Goal: Task Accomplishment & Management: Use online tool/utility

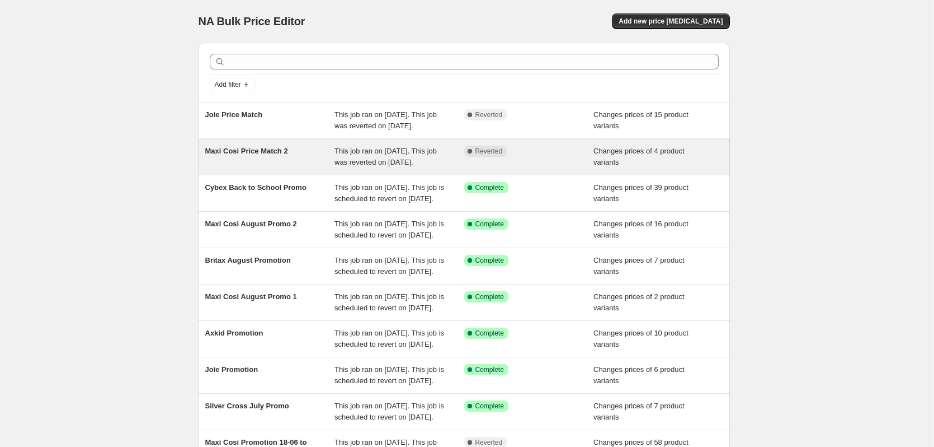
click at [593, 167] on div "Complete Reverted" at bounding box center [529, 156] width 130 height 22
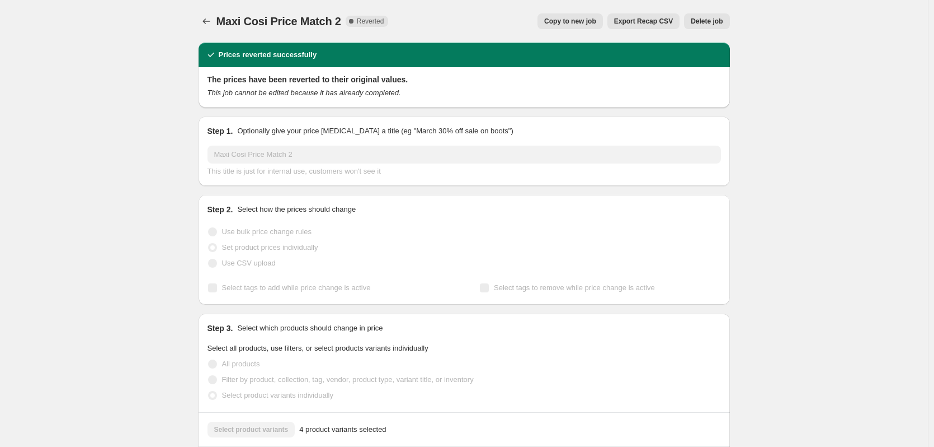
click at [594, 20] on span "Copy to new job" at bounding box center [570, 21] width 52 height 9
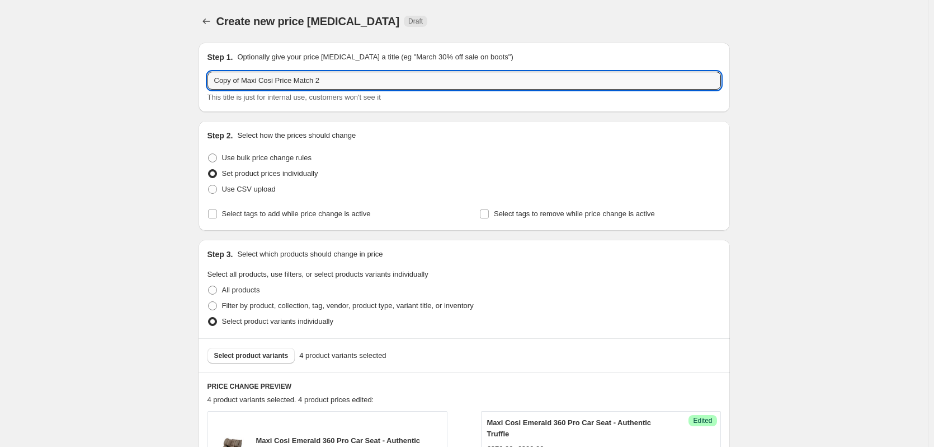
drag, startPoint x: 242, startPoint y: 79, endPoint x: 134, endPoint y: 84, distance: 107.6
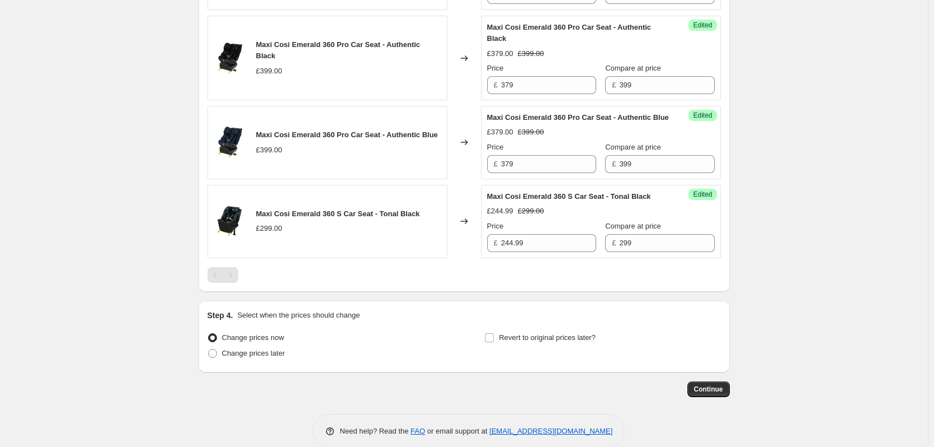
scroll to position [515, 0]
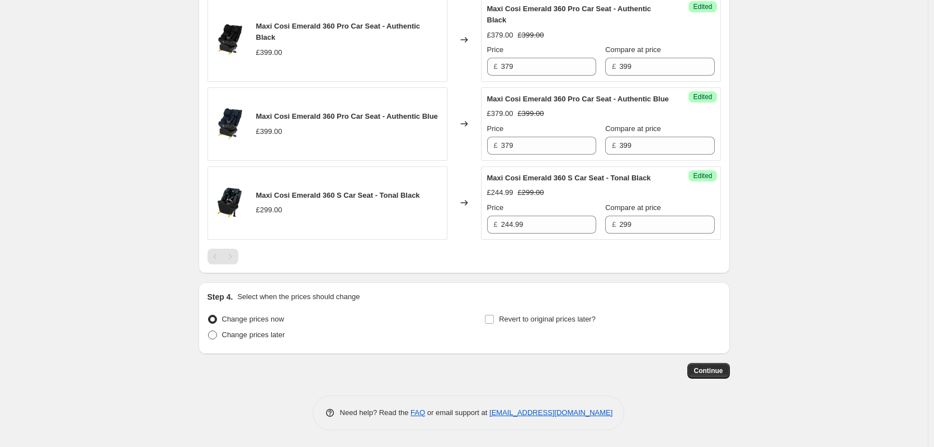
type input "Maxi Cosi Price Match 2"
click at [242, 333] on span "Change prices later" at bounding box center [253, 334] width 63 height 8
click at [209, 331] on input "Change prices later" at bounding box center [208, 330] width 1 height 1
radio input "true"
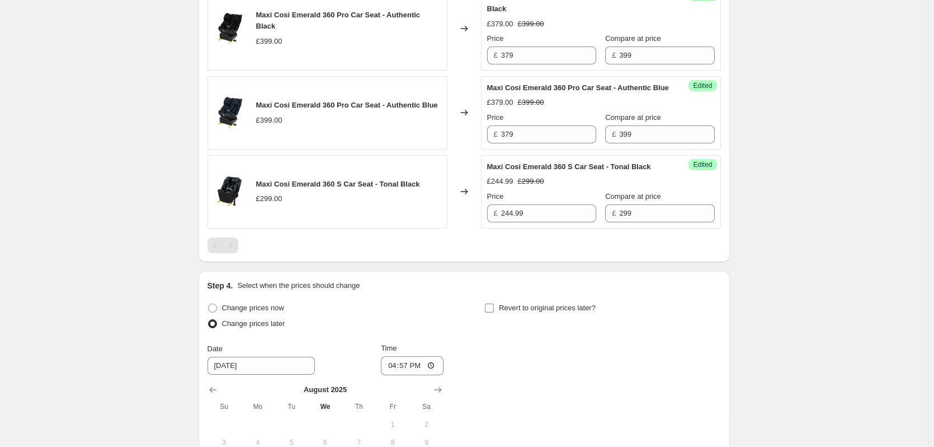
click at [542, 312] on span "Revert to original prices later?" at bounding box center [547, 307] width 97 height 8
click at [494, 312] on input "Revert to original prices later?" at bounding box center [489, 307] width 9 height 9
checkbox input "true"
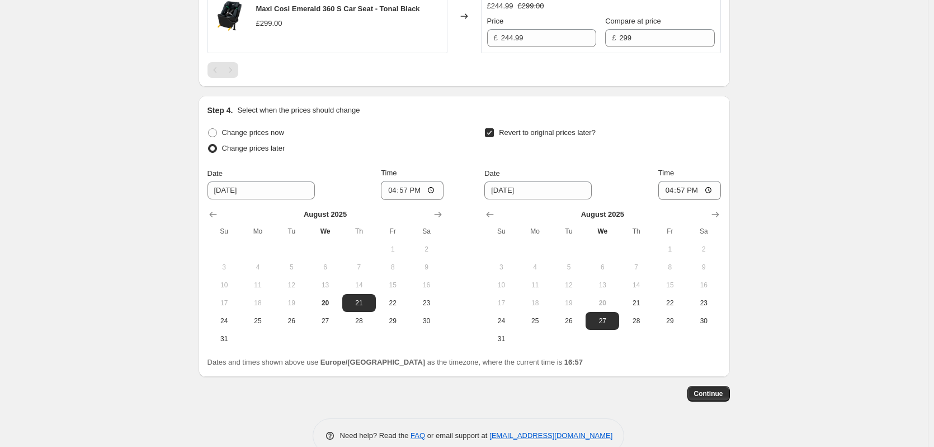
scroll to position [724, 0]
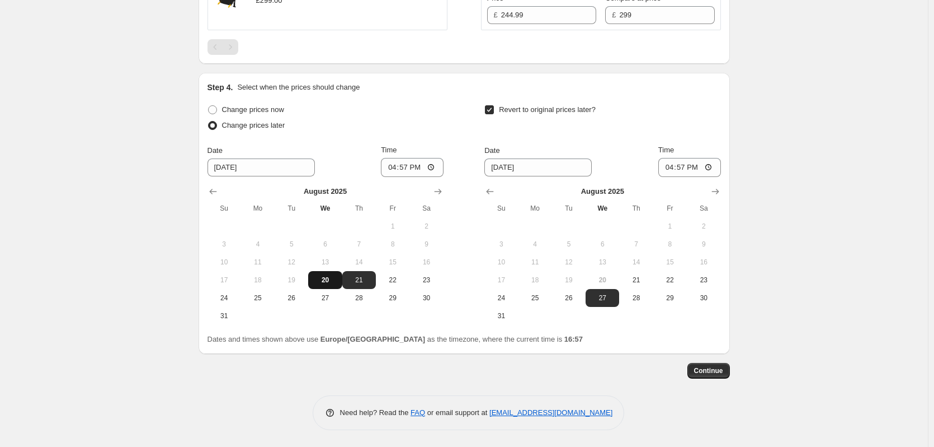
click at [337, 279] on span "20" at bounding box center [325, 279] width 25 height 9
type input "[DATE]"
click at [640, 284] on span "21" at bounding box center [636, 279] width 25 height 9
type input "[DATE]"
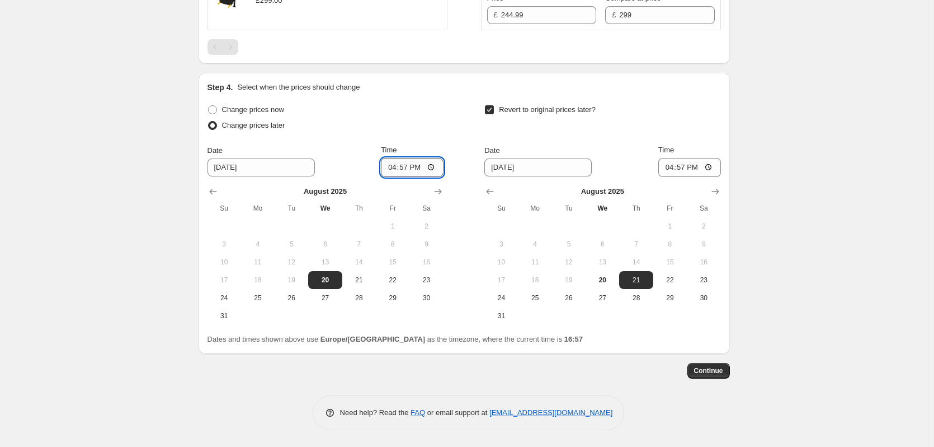
click at [414, 166] on input "16:57" at bounding box center [412, 167] width 63 height 19
type input "18:00"
click at [687, 168] on input "16:57" at bounding box center [690, 167] width 63 height 19
type input "06:00"
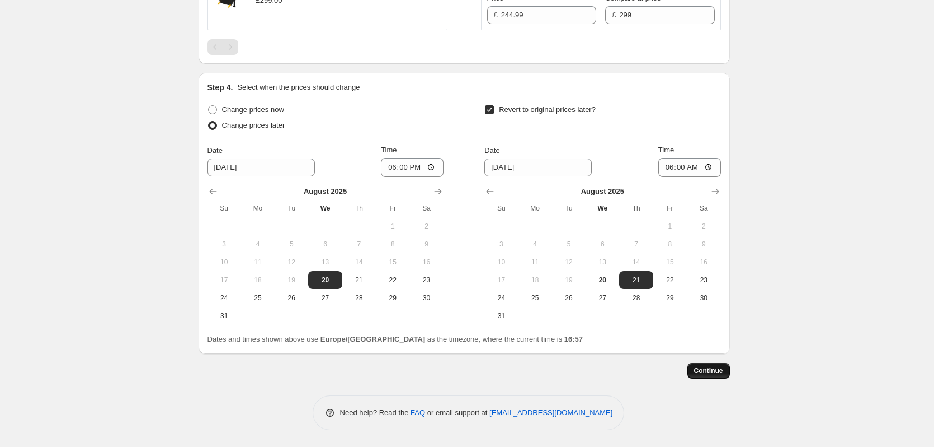
click at [723, 368] on span "Continue" at bounding box center [708, 370] width 29 height 9
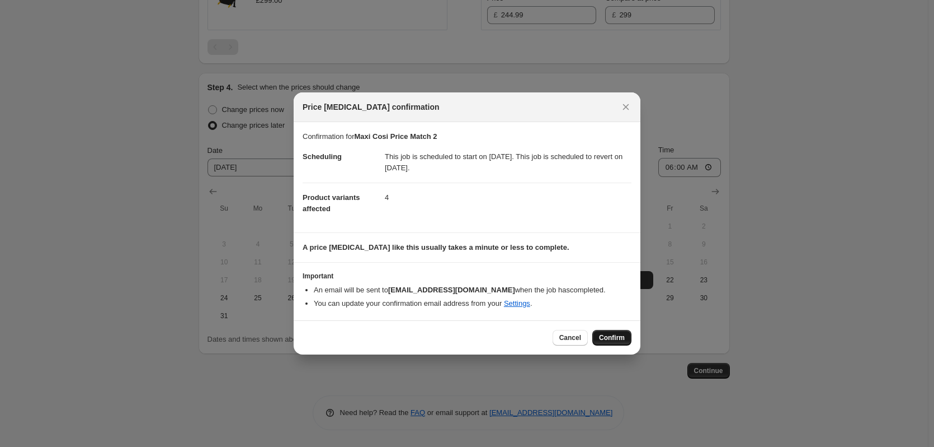
click at [600, 336] on button "Confirm" at bounding box center [612, 338] width 39 height 16
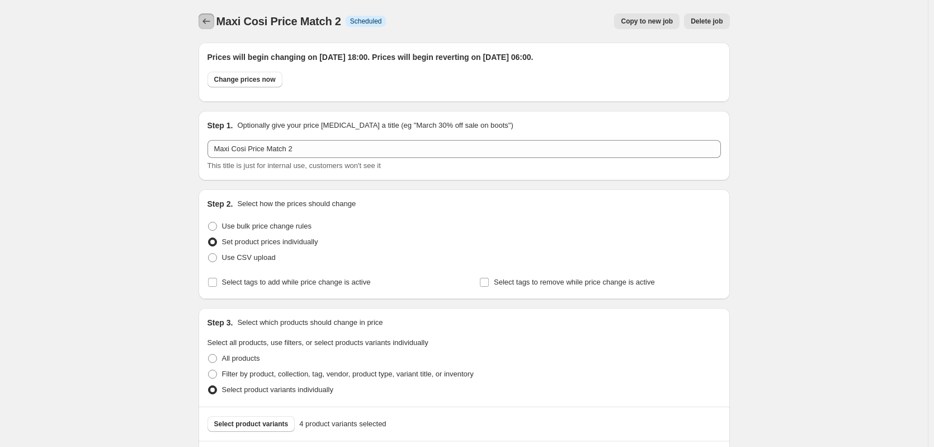
click at [205, 24] on icon "Price change jobs" at bounding box center [206, 21] width 11 height 11
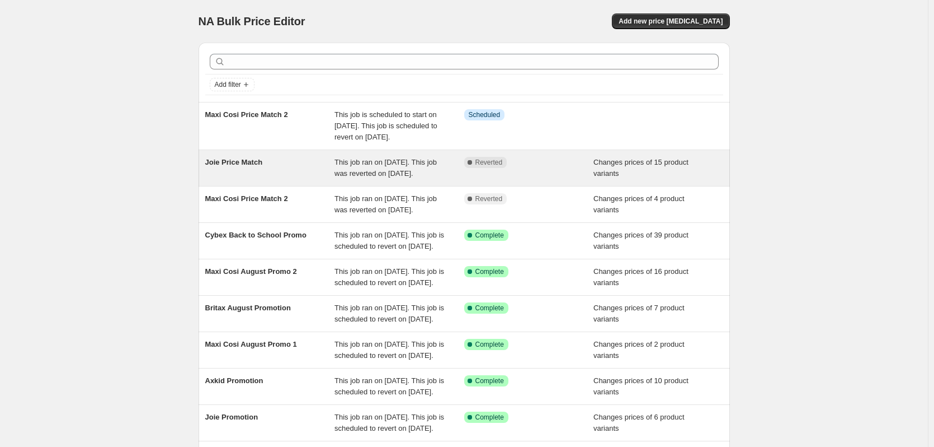
click at [356, 177] on span "This job ran on [DATE]. This job was reverted on [DATE]." at bounding box center [386, 168] width 102 height 20
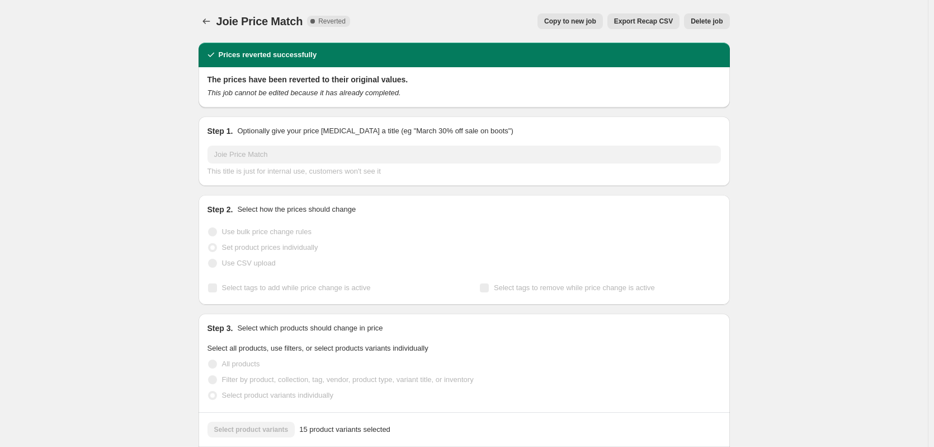
click at [588, 24] on span "Copy to new job" at bounding box center [570, 21] width 52 height 9
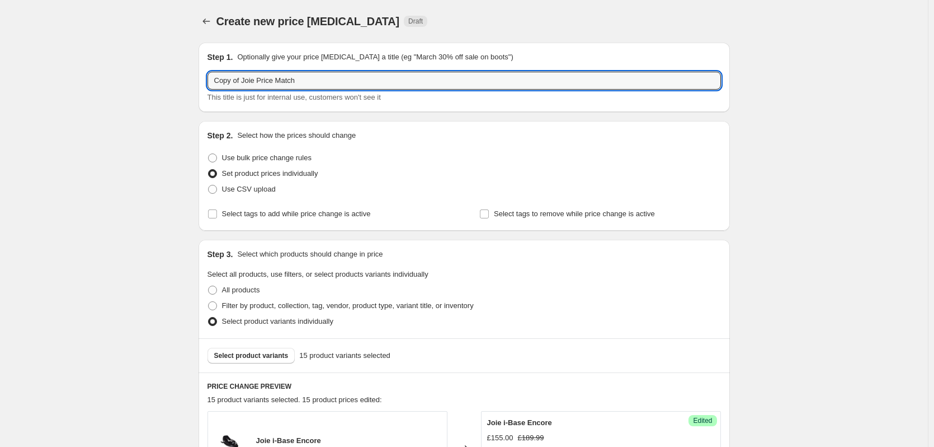
drag, startPoint x: 232, startPoint y: 81, endPoint x: 205, endPoint y: 79, distance: 26.4
click at [205, 79] on div "Step 1. Optionally give your price [MEDICAL_DATA] a title (eg "March 30% off sa…" at bounding box center [465, 77] width 532 height 69
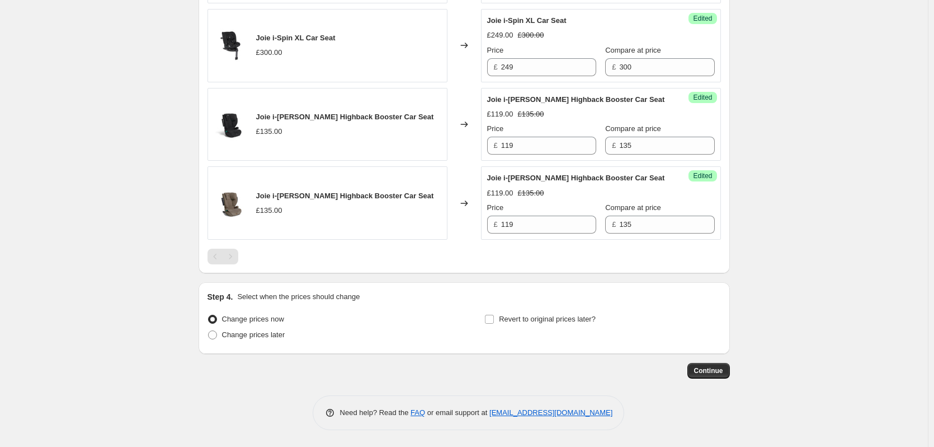
scroll to position [1403, 0]
type input "Joie Price Match"
click at [231, 332] on span "Change prices later" at bounding box center [253, 334] width 63 height 8
click at [209, 331] on input "Change prices later" at bounding box center [208, 330] width 1 height 1
radio input "true"
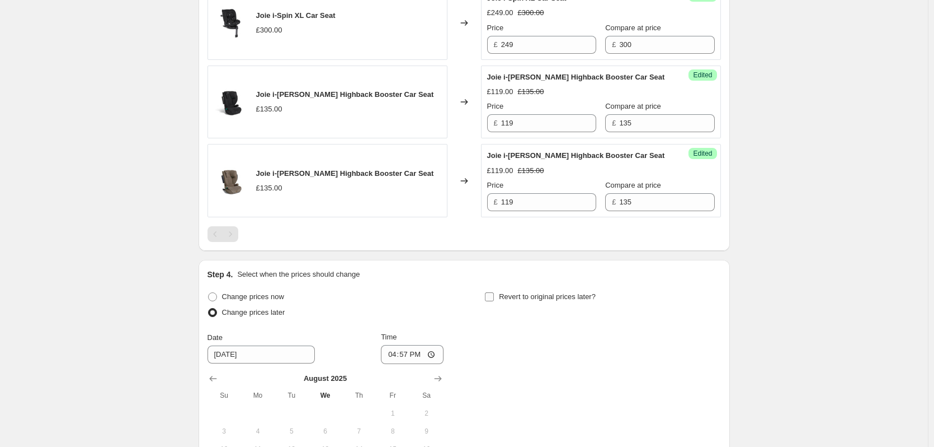
click at [527, 300] on span "Revert to original prices later?" at bounding box center [547, 296] width 97 height 8
click at [494, 301] on input "Revert to original prices later?" at bounding box center [489, 296] width 9 height 9
checkbox input "true"
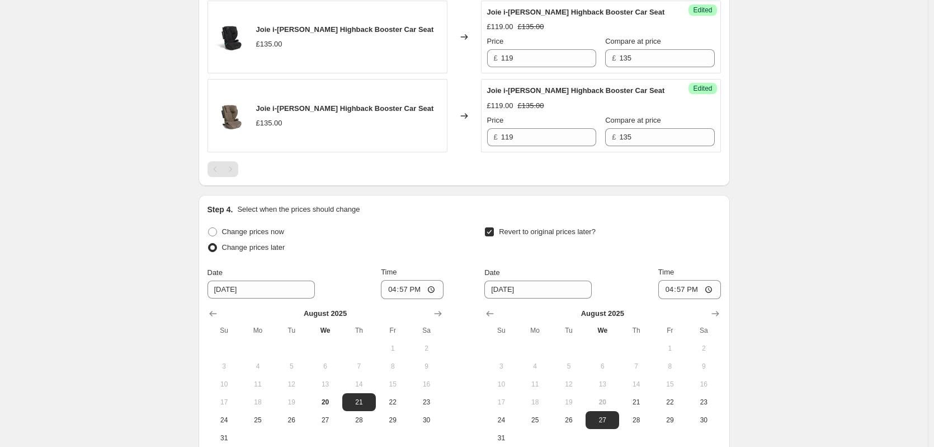
scroll to position [1613, 0]
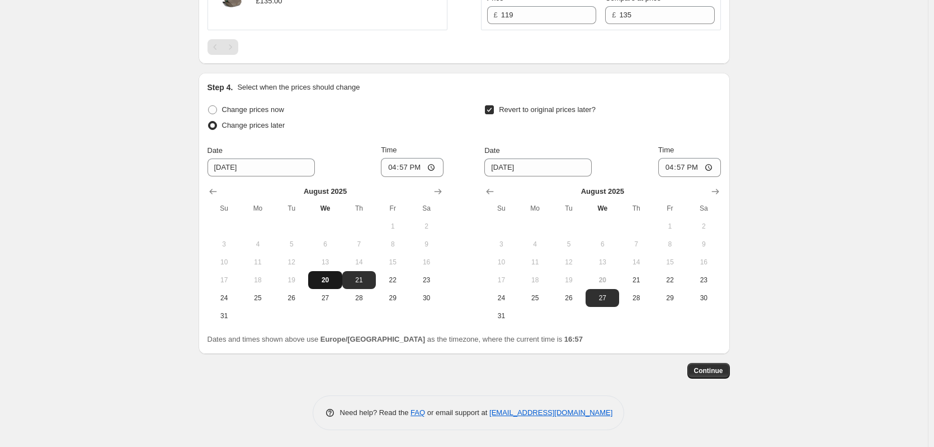
click at [332, 286] on button "20" at bounding box center [325, 280] width 34 height 18
type input "[DATE]"
click at [642, 280] on span "21" at bounding box center [636, 279] width 25 height 9
type input "[DATE]"
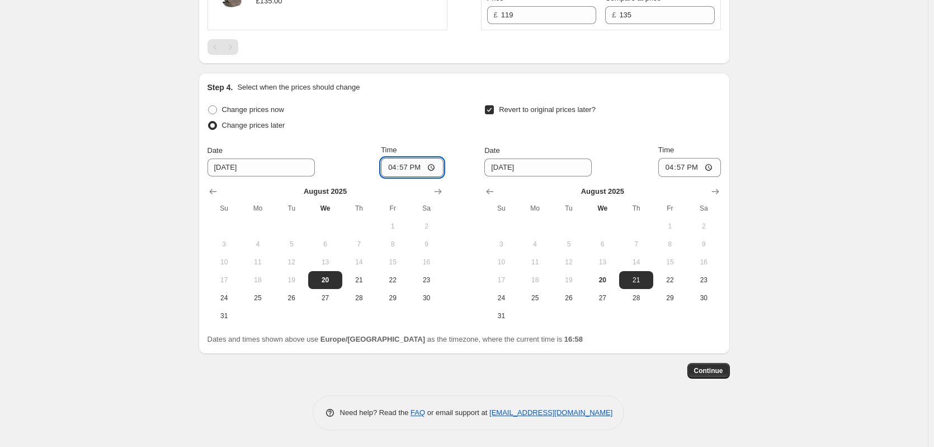
click at [412, 172] on input "16:57" at bounding box center [412, 167] width 63 height 19
type input "18:00"
click at [688, 165] on input "16:57" at bounding box center [690, 167] width 63 height 19
type input "06:00"
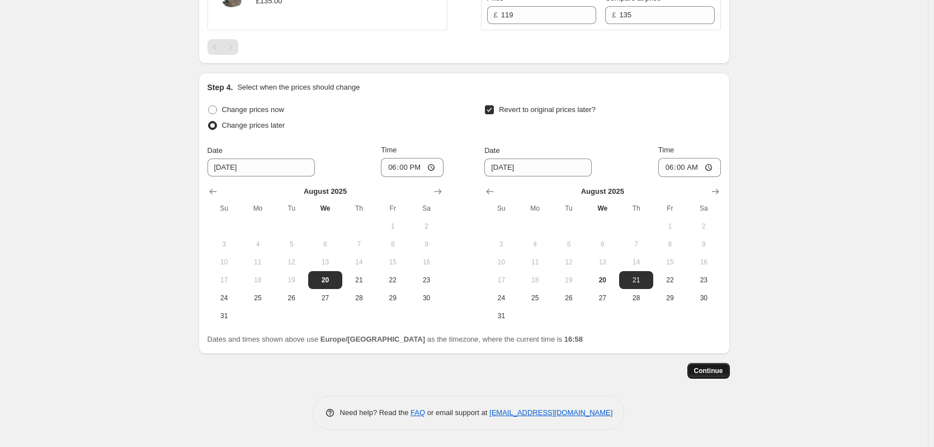
click at [720, 372] on span "Continue" at bounding box center [708, 370] width 29 height 9
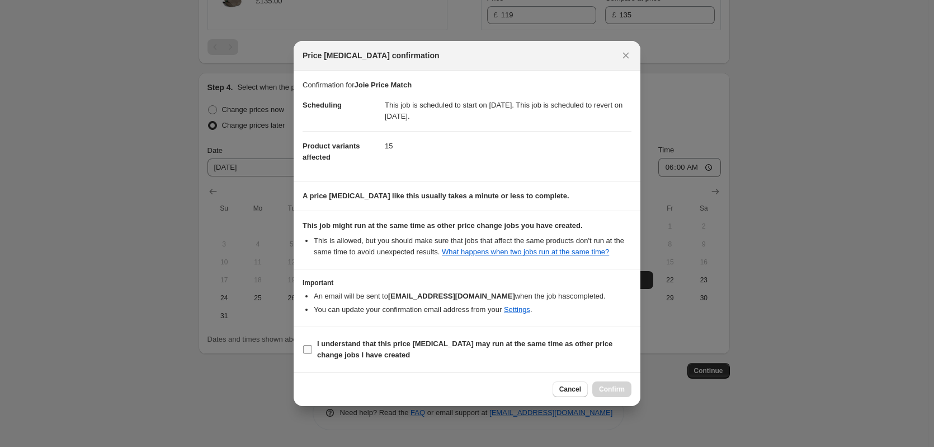
click at [461, 340] on b "I understand that this price [MEDICAL_DATA] may run at the same time as other p…" at bounding box center [464, 349] width 295 height 20
click at [312, 345] on input "I understand that this price [MEDICAL_DATA] may run at the same time as other p…" at bounding box center [307, 349] width 9 height 9
checkbox input "true"
click at [607, 393] on button "Confirm" at bounding box center [612, 389] width 39 height 16
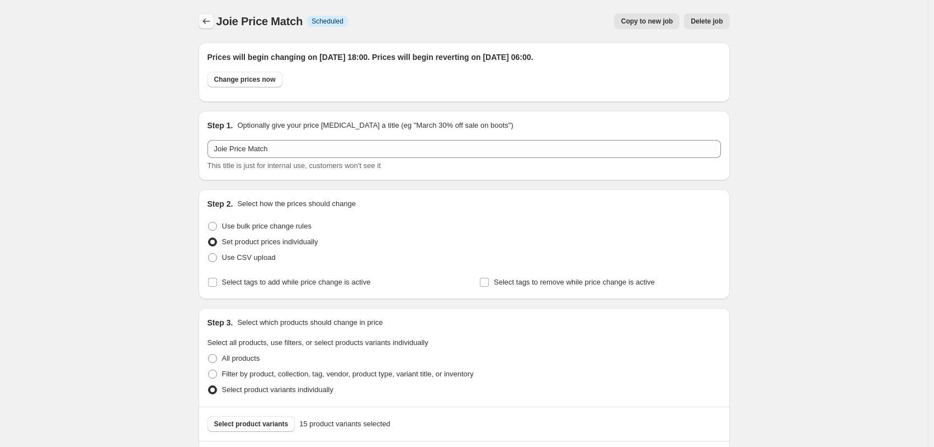
click at [205, 18] on icon "Price change jobs" at bounding box center [206, 21] width 11 height 11
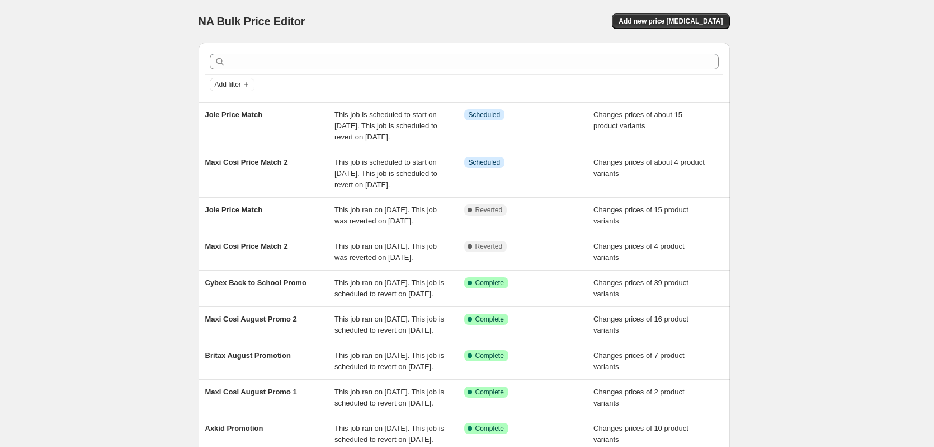
click at [116, 63] on div "NA Bulk Price Editor. This page is ready NA Bulk Price Editor Add new price [ME…" at bounding box center [464, 299] width 928 height 599
